Goal: Navigation & Orientation: Find specific page/section

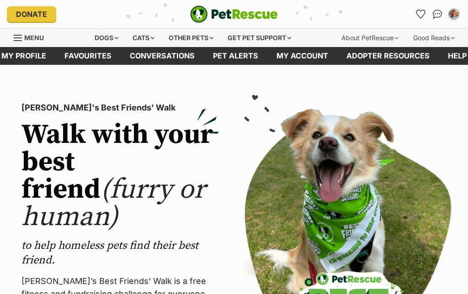
click at [109, 31] on div "Dogs" at bounding box center [106, 38] width 37 height 18
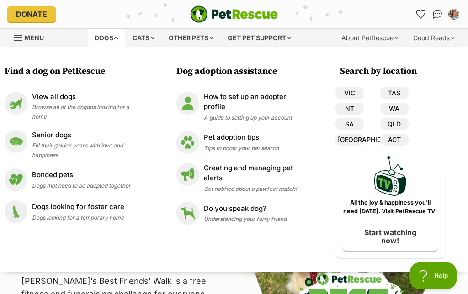
click at [76, 101] on p "View all dogs" at bounding box center [88, 97] width 112 height 11
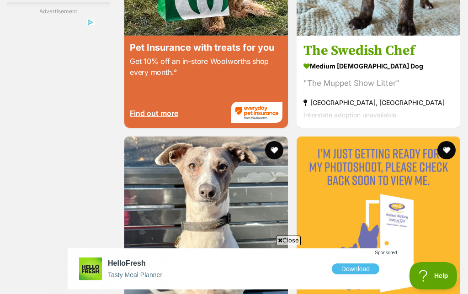
scroll to position [1870, 0]
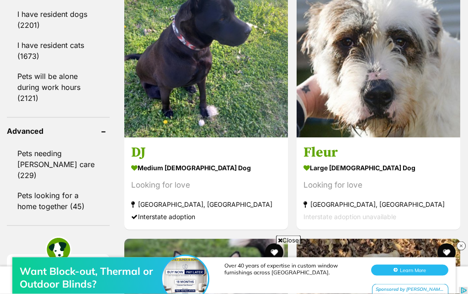
scroll to position [1233, 0]
